Goal: Information Seeking & Learning: Learn about a topic

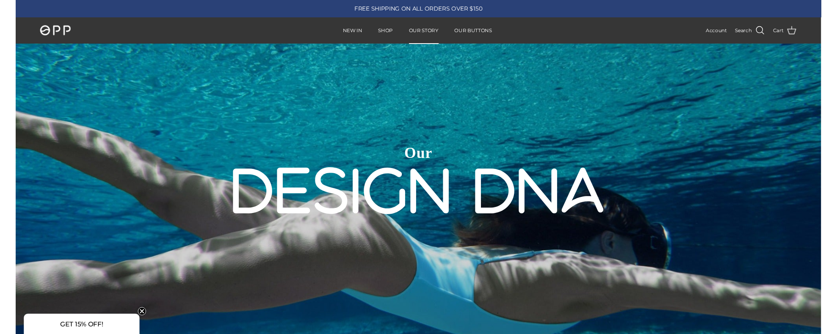
scroll to position [2074, 0]
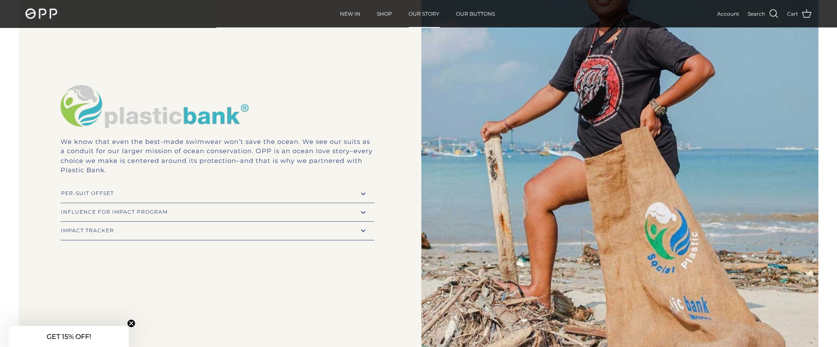
click at [287, 20] on ul "NEW IN SHOP OUR STORY OUR BUTTONS" at bounding box center [418, 14] width 582 height 26
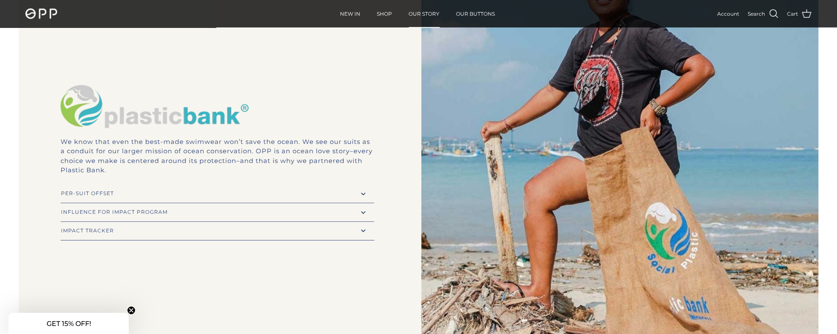
click at [126, 197] on div "PER-SUIT OFFSET expand_less expand_more" at bounding box center [218, 194] width 314 height 18
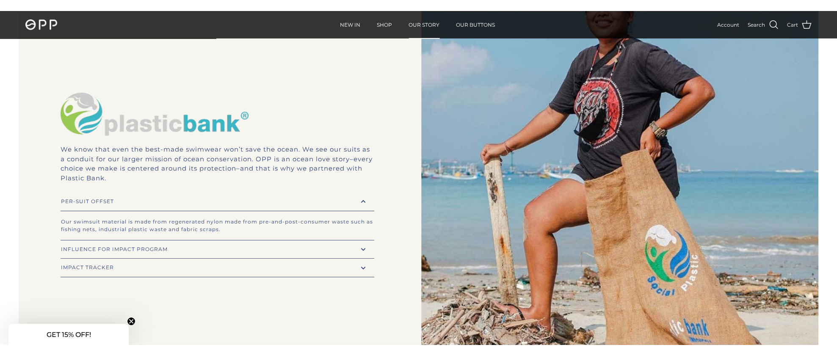
scroll to position [2059, 0]
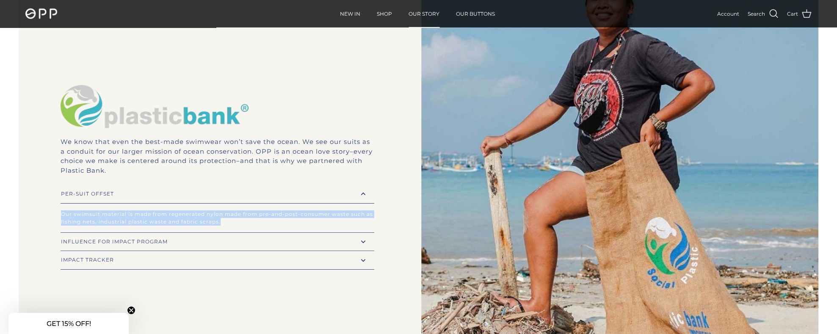
drag, startPoint x: 223, startPoint y: 220, endPoint x: 55, endPoint y: 216, distance: 167.2
click at [55, 216] on div "We know that even the best-made swimwear won’t save the ocean. We see our suits…" at bounding box center [217, 177] width 397 height 191
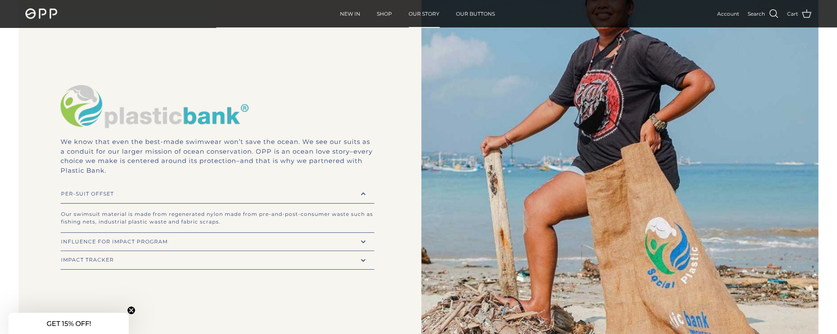
click at [143, 248] on div "INFLUENCE FOR IMPACT PROGRAM expand_less expand_more" at bounding box center [218, 242] width 314 height 18
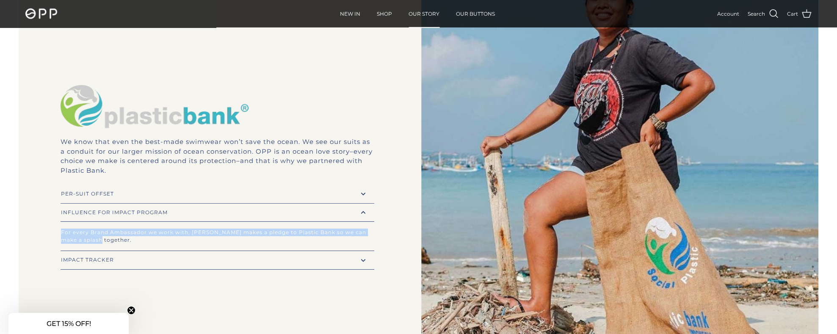
drag, startPoint x: 92, startPoint y: 239, endPoint x: 56, endPoint y: 231, distance: 36.9
click at [56, 231] on div "We know that even the best-made swimwear won’t save the ocean. We see our suits…" at bounding box center [217, 177] width 397 height 191
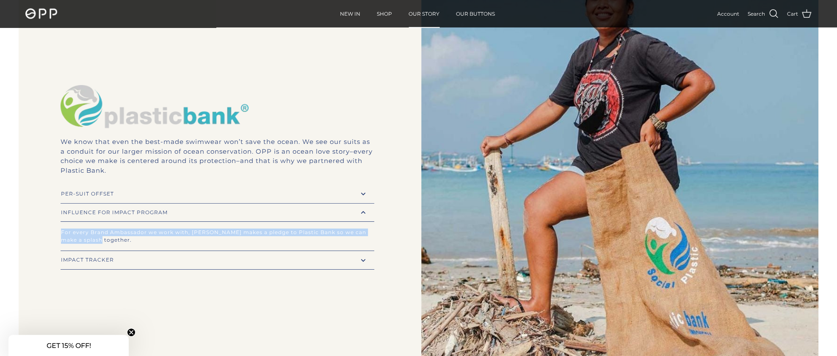
drag, startPoint x: 219, startPoint y: 237, endPoint x: 204, endPoint y: 232, distance: 15.4
click at [219, 237] on div "For every Brand Ambassador we work with, [PERSON_NAME] makes a pledge to Plasti…" at bounding box center [217, 236] width 313 height 15
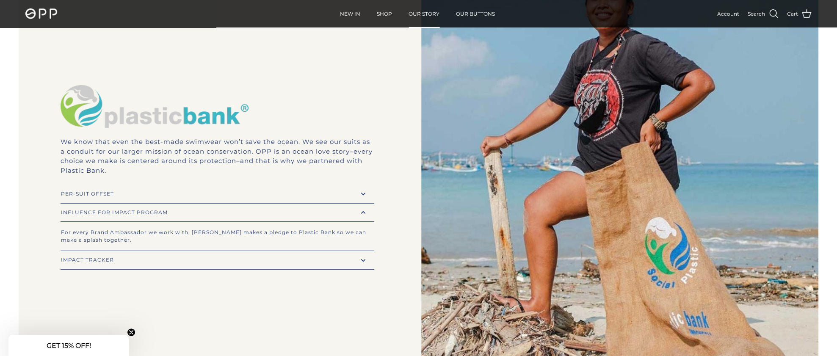
click at [76, 198] on div "PER-SUIT OFFSET expand_less expand_more" at bounding box center [218, 194] width 314 height 18
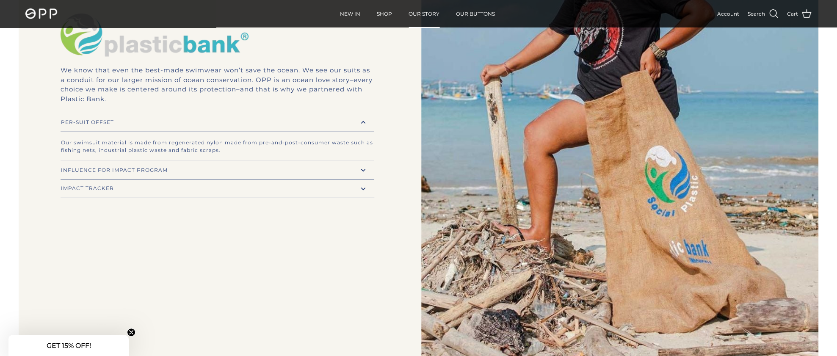
scroll to position [2143, 0]
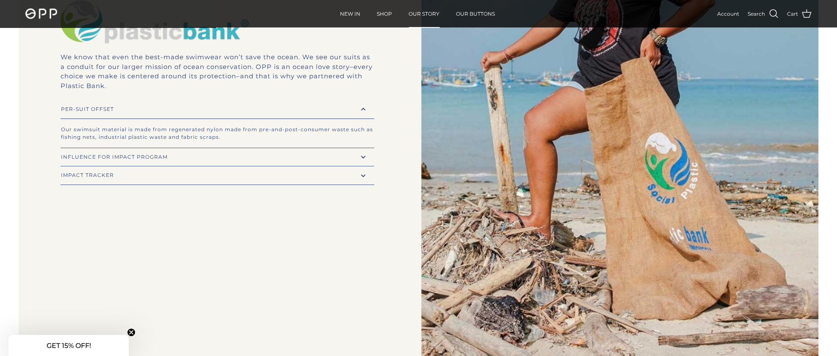
click at [119, 143] on div "Our swimsuit material is made from regenerated nylon made from pre-and-post-con…" at bounding box center [218, 133] width 314 height 29
click at [115, 152] on div "INFLUENCE FOR IMPACT PROGRAM expand_less expand_more" at bounding box center [218, 157] width 314 height 18
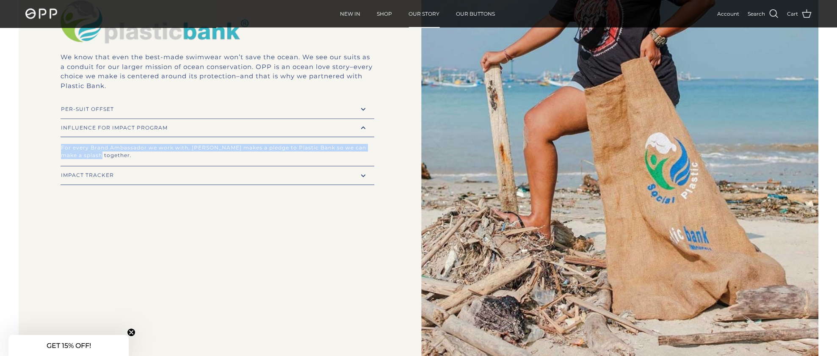
drag, startPoint x: 103, startPoint y: 157, endPoint x: 61, endPoint y: 144, distance: 43.3
click at [61, 144] on div "For every Brand Ambassador we work with, [PERSON_NAME] makes a pledge to Plasti…" at bounding box center [217, 151] width 313 height 15
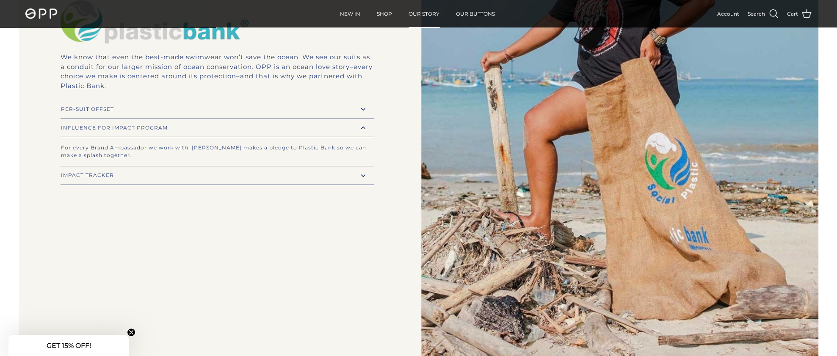
click at [105, 176] on div "IMPACT TRACKER" at bounding box center [215, 175] width 308 height 5
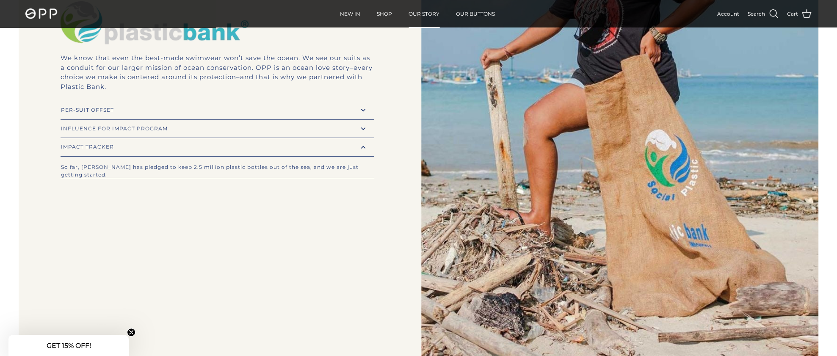
scroll to position [2147, 0]
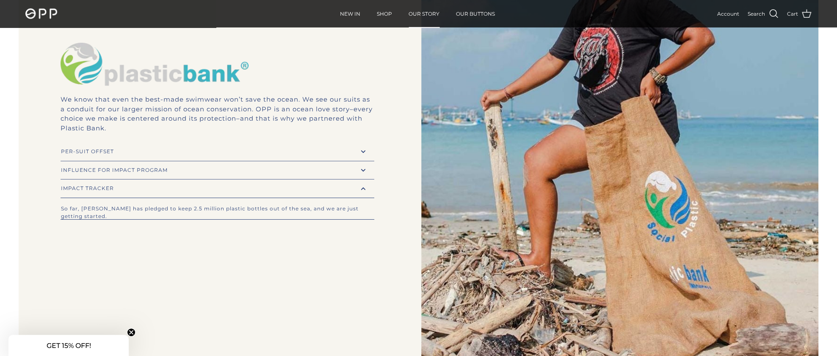
click at [127, 186] on div "IMPACT TRACKER" at bounding box center [215, 188] width 308 height 5
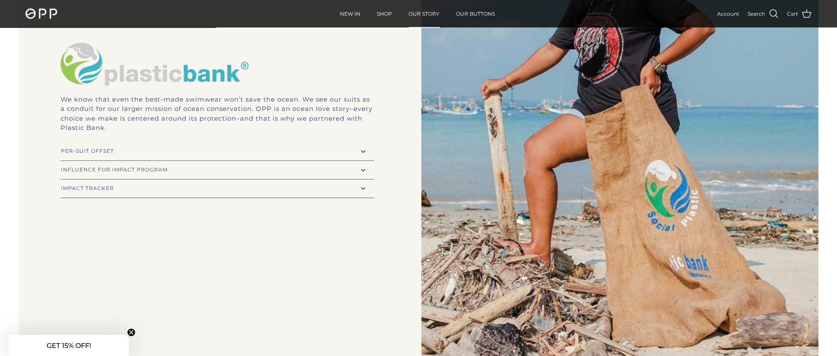
click at [122, 193] on div "IMPACT TRACKER expand_less expand_more" at bounding box center [218, 188] width 314 height 18
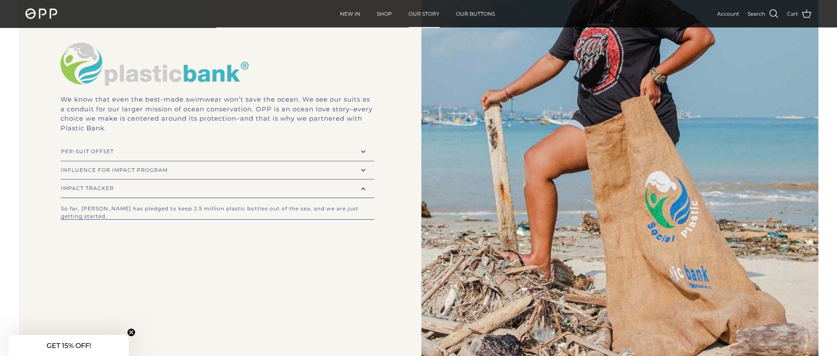
click at [118, 173] on div "INFLUENCE FOR IMPACT PROGRAM expand_less expand_more" at bounding box center [218, 170] width 314 height 18
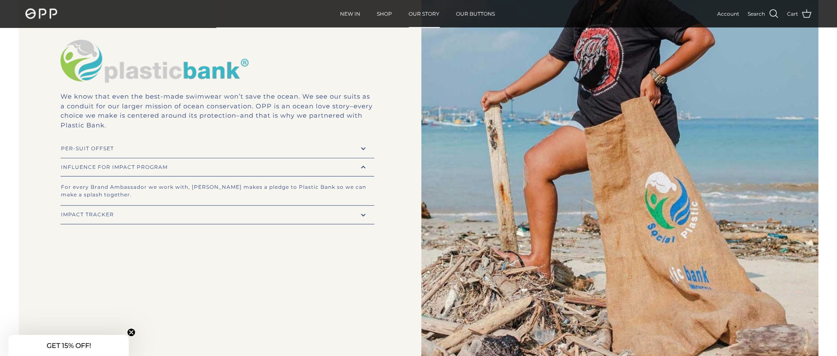
scroll to position [2101, 0]
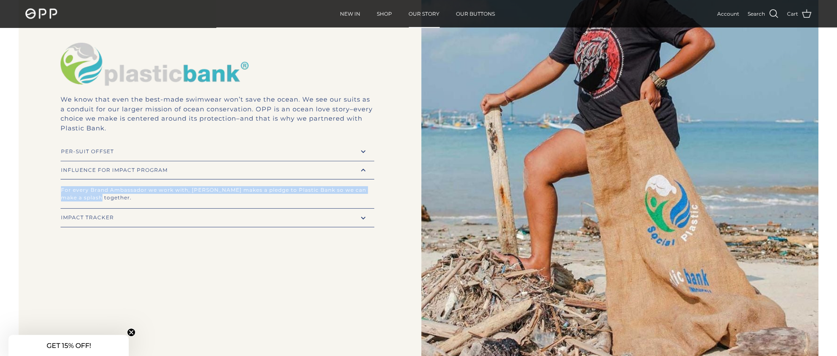
drag, startPoint x: 113, startPoint y: 198, endPoint x: 36, endPoint y: 191, distance: 76.6
click at [36, 191] on div "We know that even the best-made swimwear won’t save the ocean. We see our suits…" at bounding box center [217, 134] width 397 height 191
copy div "For every Brand Ambassador we work with, [PERSON_NAME] makes a pledge to Plasti…"
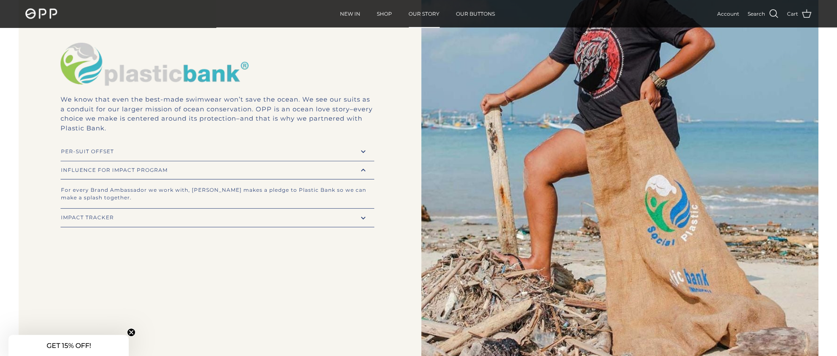
click at [74, 40] on div "We know that even the best-made swimwear won’t save the ocean. We see our suits…" at bounding box center [217, 134] width 397 height 191
click at [219, 249] on div "We know that even the best-made swimwear won’t save the ocean. We see our suits…" at bounding box center [418, 134] width 799 height 537
click at [451, 201] on img at bounding box center [619, 134] width 397 height 537
click at [370, 194] on div "For every Brand Ambassador we work with, [PERSON_NAME] makes a pledge to Plasti…" at bounding box center [217, 193] width 313 height 15
